Goal: Navigation & Orientation: Find specific page/section

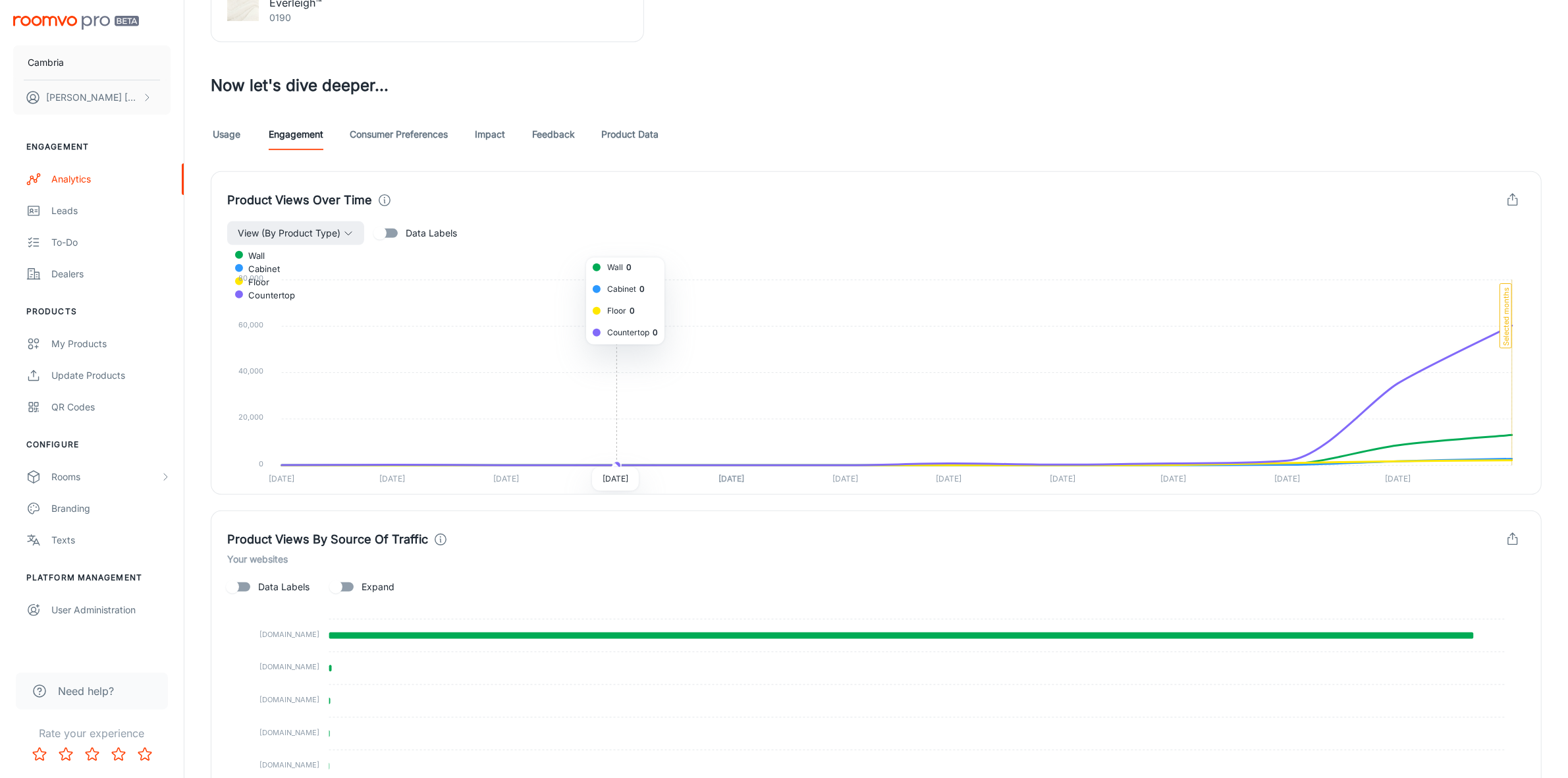
scroll to position [411, 0]
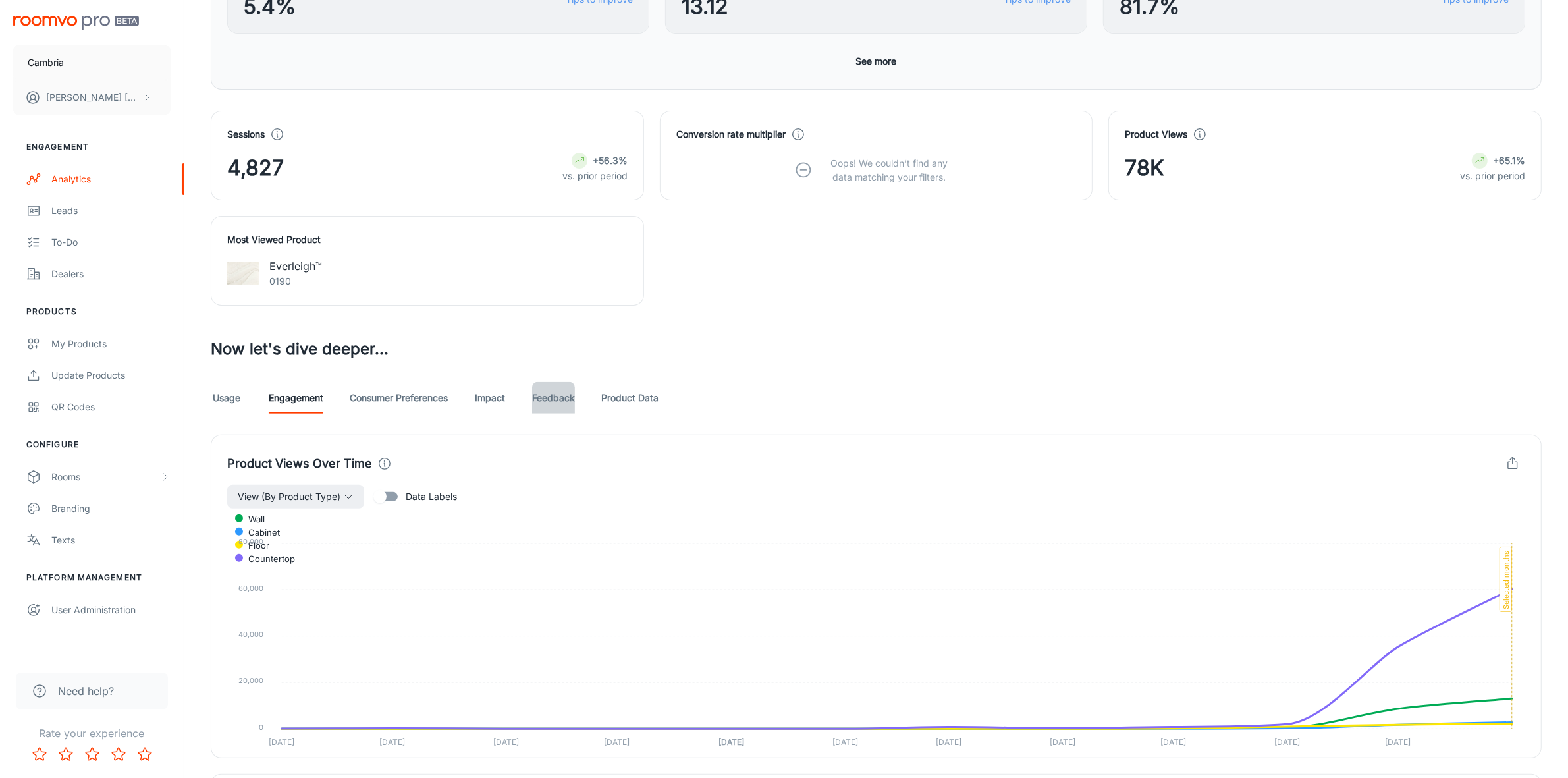
click at [554, 394] on link "Feedback" at bounding box center [554, 398] width 43 height 32
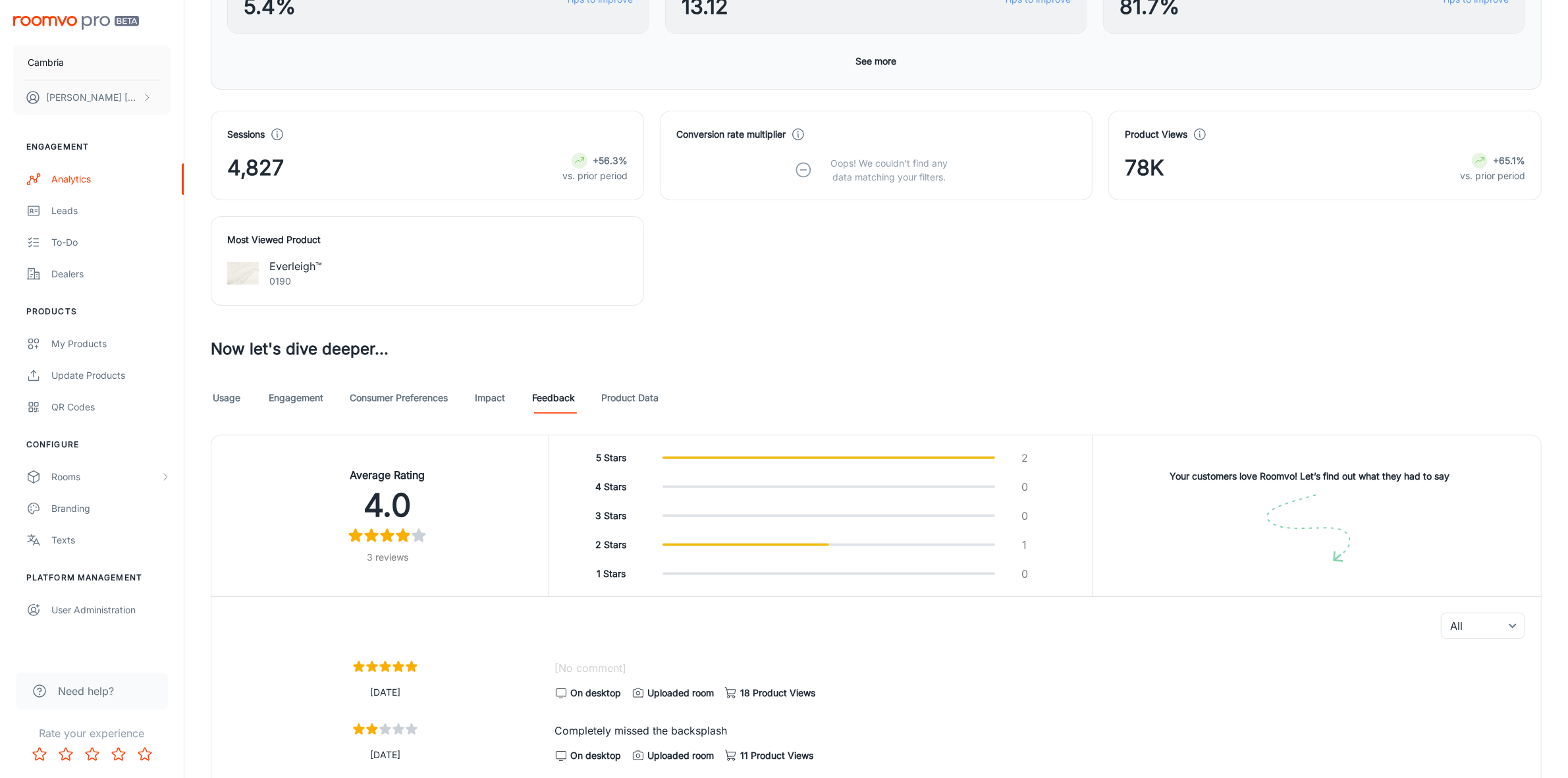
scroll to position [574, 0]
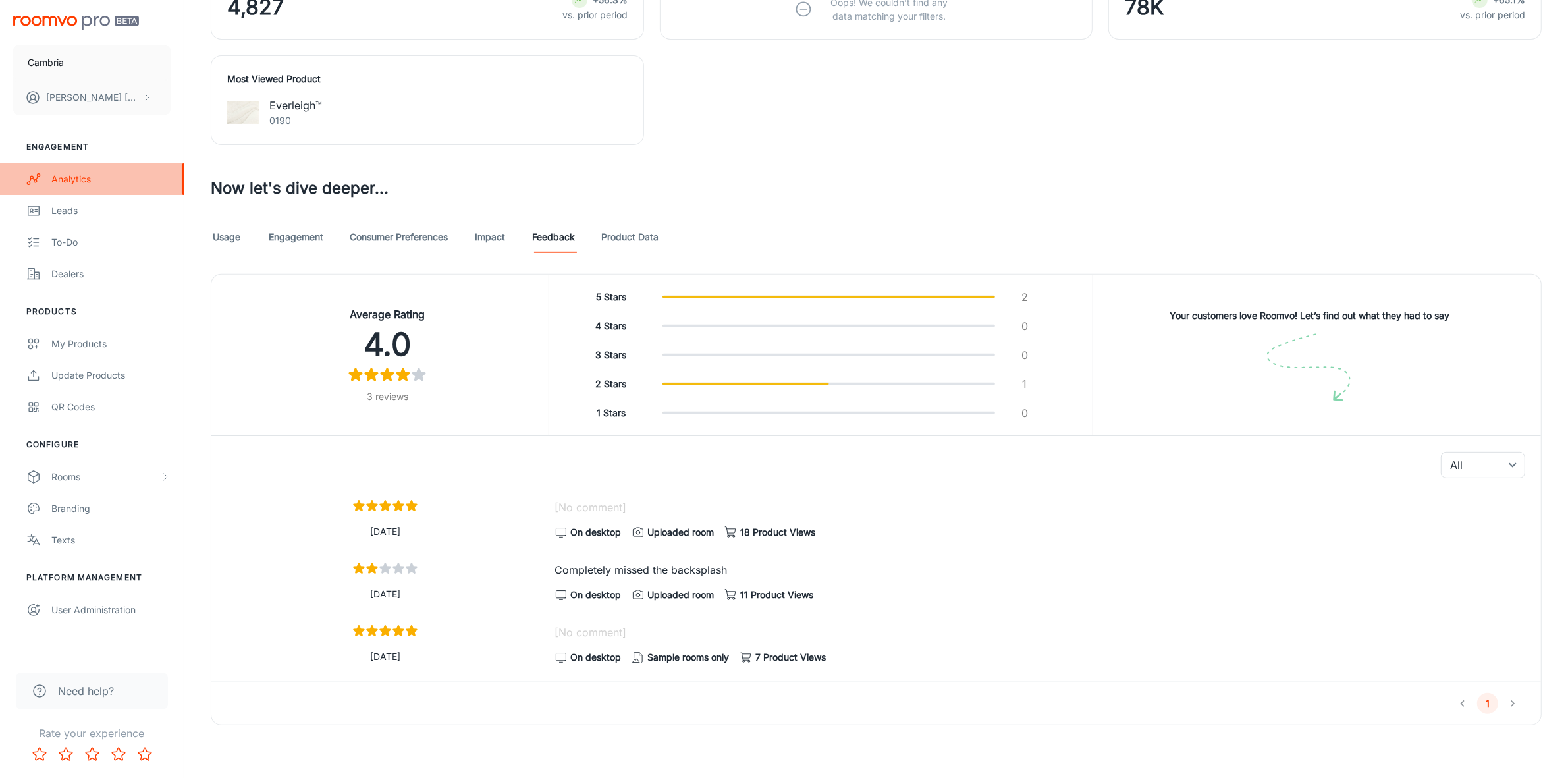
click at [94, 172] on div "Analytics" at bounding box center [111, 180] width 119 height 15
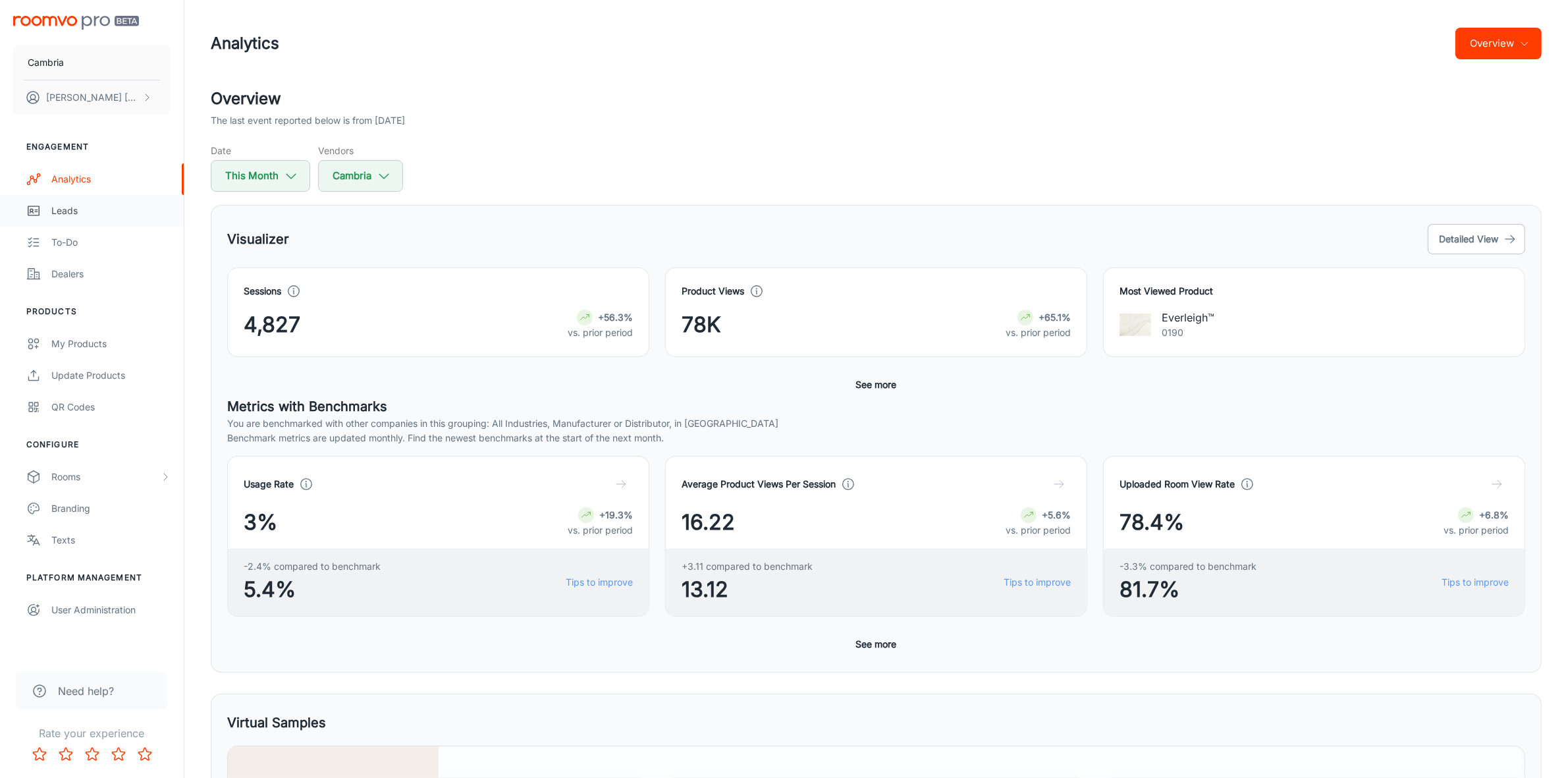
click at [66, 211] on div "Leads" at bounding box center [111, 211] width 119 height 15
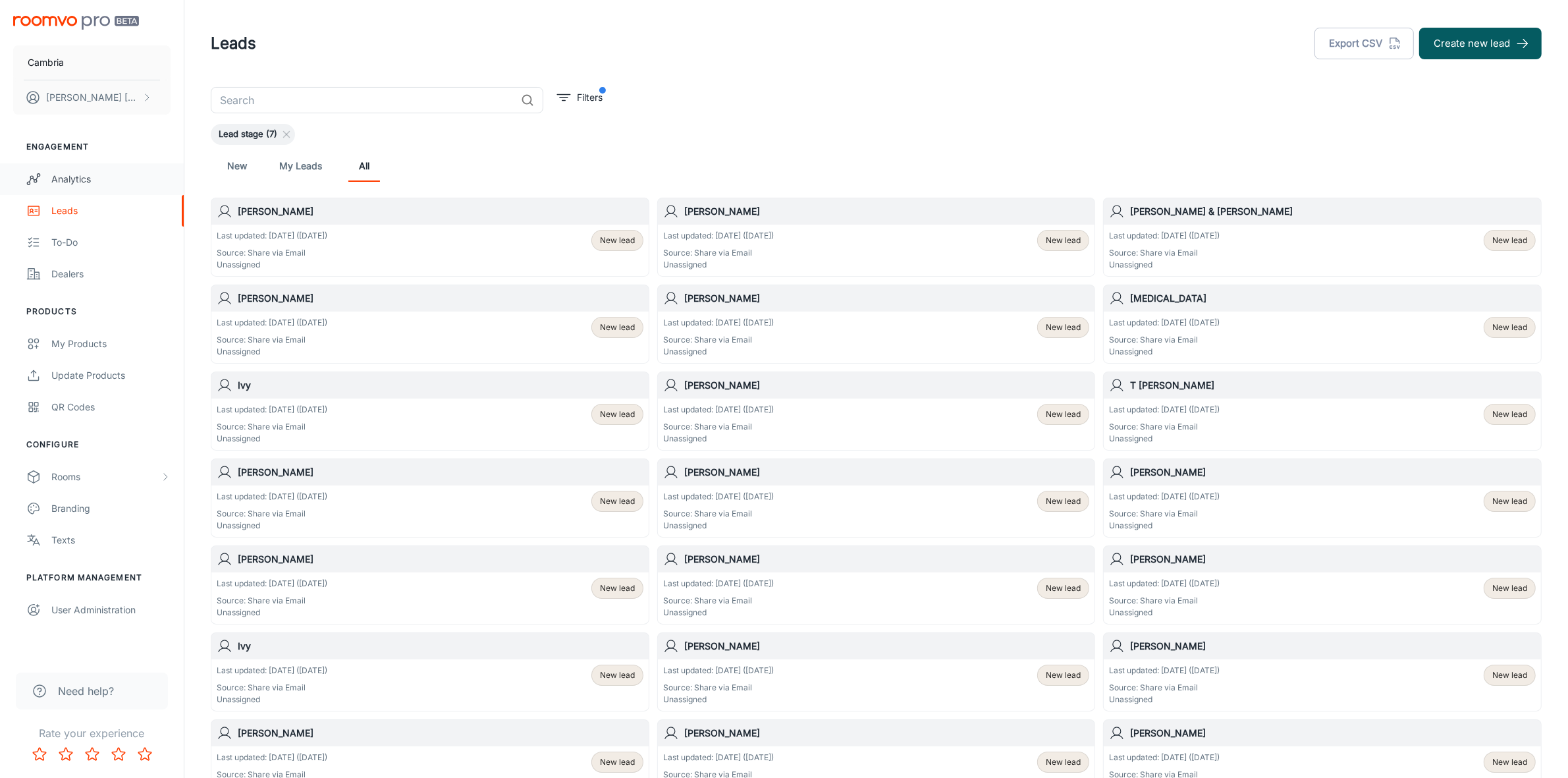
click at [87, 172] on div "Analytics" at bounding box center [111, 180] width 119 height 15
